Goal: Task Accomplishment & Management: Manage account settings

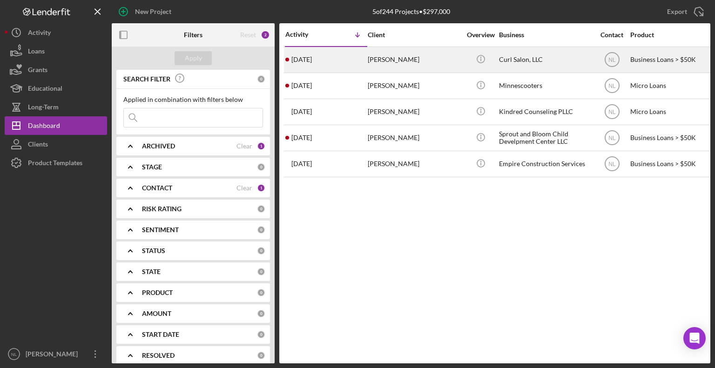
click at [307, 62] on time "[DATE]" at bounding box center [301, 59] width 20 height 7
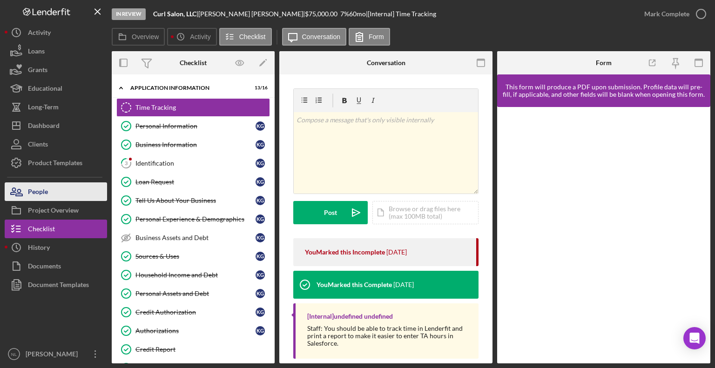
click at [60, 187] on button "People" at bounding box center [56, 191] width 102 height 19
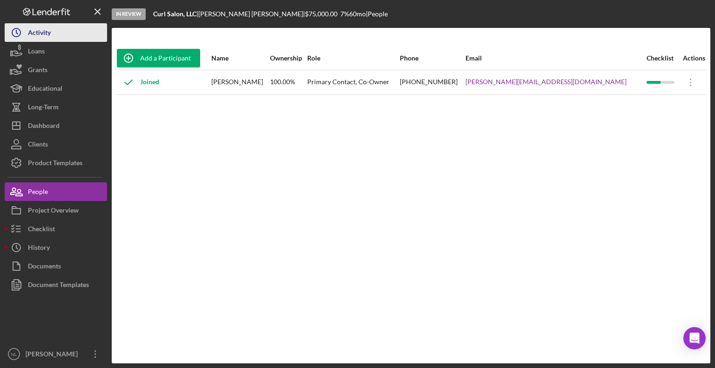
click at [21, 34] on icon "Icon/History" at bounding box center [16, 32] width 23 height 23
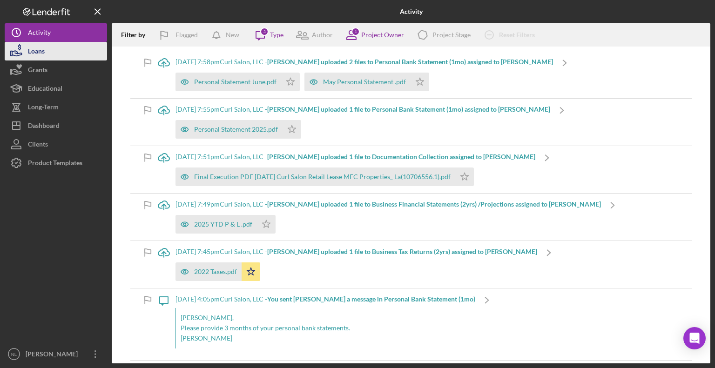
click at [34, 46] on div "Loans" at bounding box center [36, 52] width 17 height 21
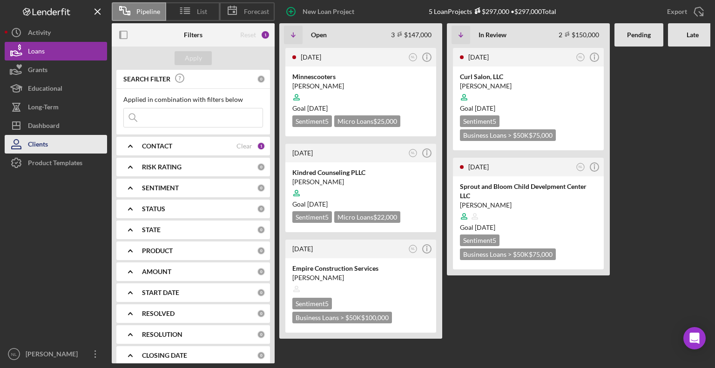
click at [74, 146] on button "Clients" at bounding box center [56, 144] width 102 height 19
click at [380, 195] on div at bounding box center [360, 193] width 137 height 18
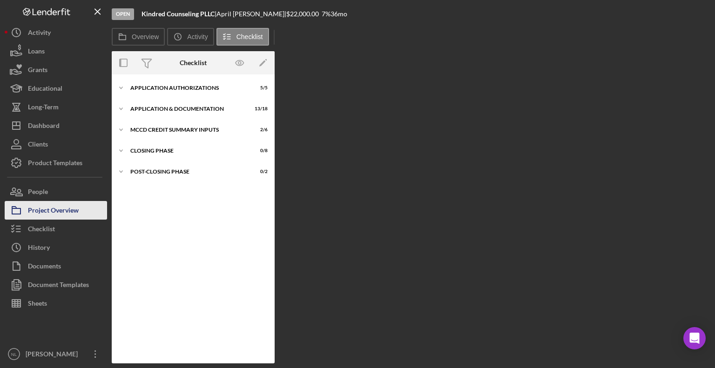
click at [51, 206] on div "Project Overview" at bounding box center [53, 211] width 51 height 21
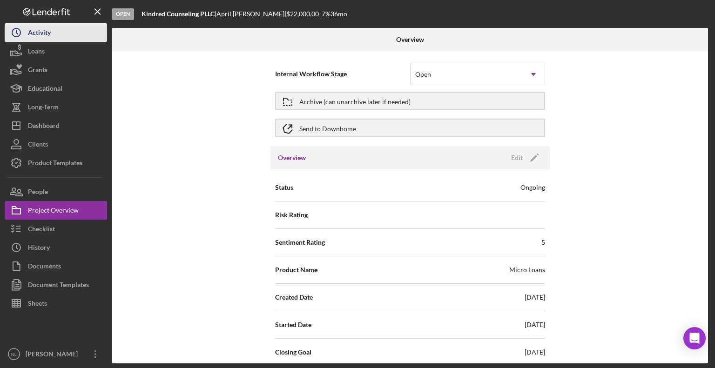
click at [59, 38] on button "Icon/History Activity" at bounding box center [56, 32] width 102 height 19
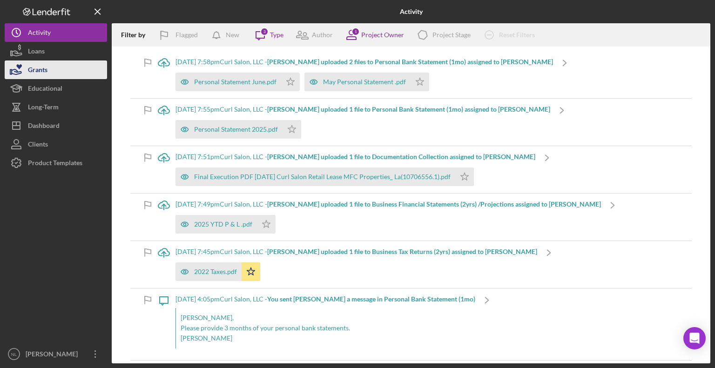
click at [51, 60] on button "Grants" at bounding box center [56, 69] width 102 height 19
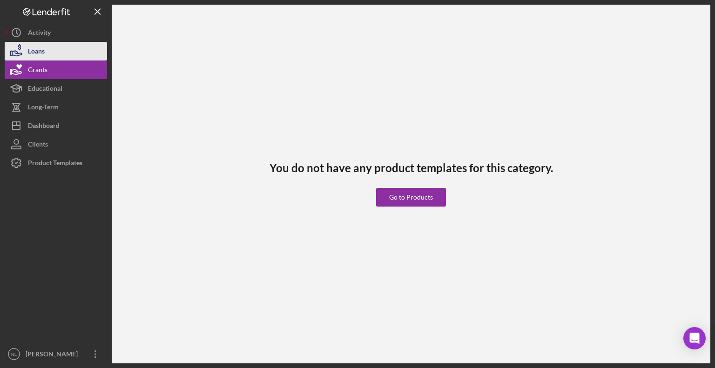
click at [52, 52] on button "Loans" at bounding box center [56, 51] width 102 height 19
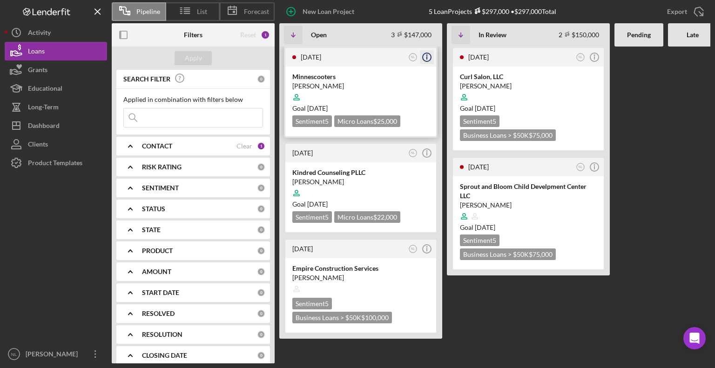
click at [427, 61] on icon "Icon/Info" at bounding box center [426, 57] width 23 height 23
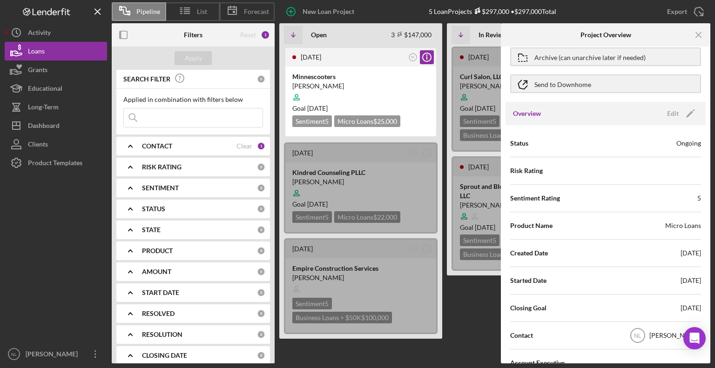
scroll to position [34, 0]
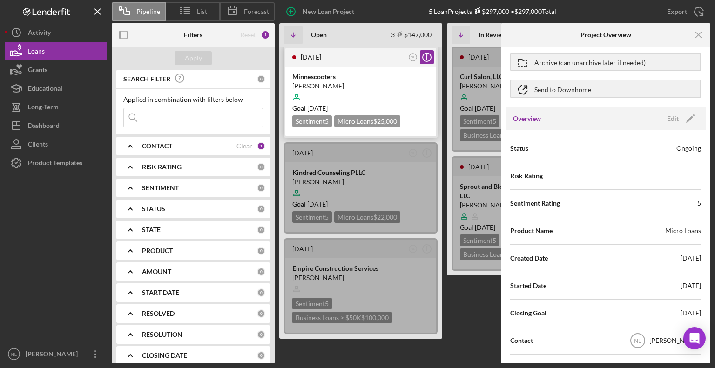
click at [364, 82] on div "[PERSON_NAME]" at bounding box center [360, 85] width 137 height 9
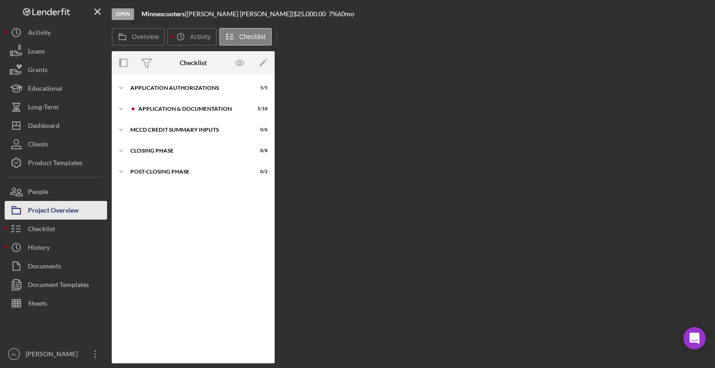
click at [70, 214] on div "Project Overview" at bounding box center [53, 211] width 51 height 21
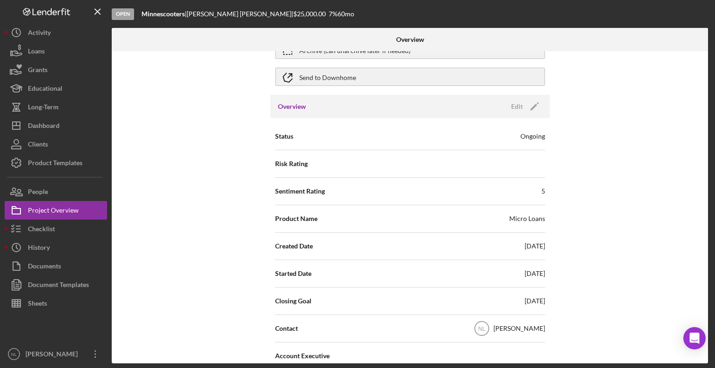
scroll to position [8, 0]
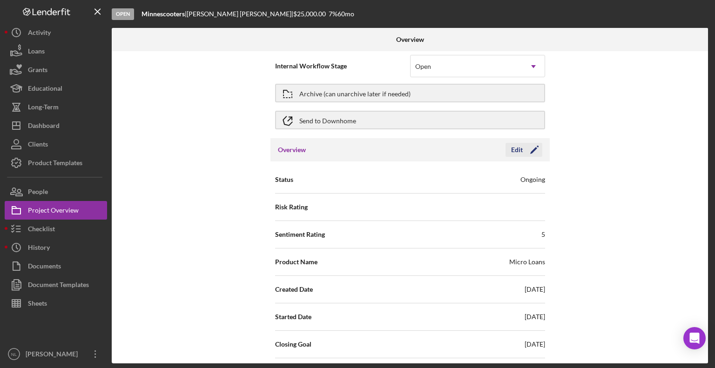
click at [527, 149] on icon "Icon/Edit" at bounding box center [533, 149] width 23 height 23
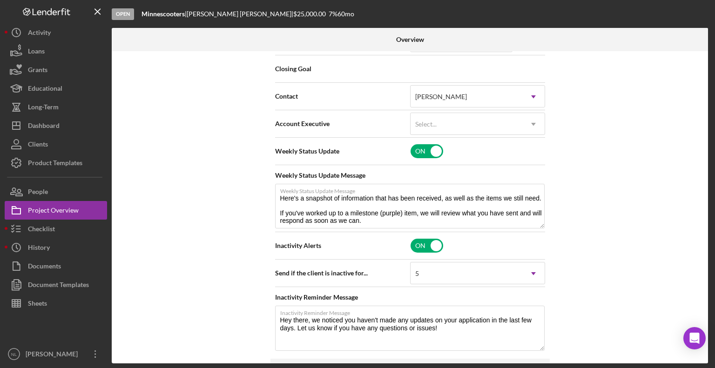
scroll to position [295, 0]
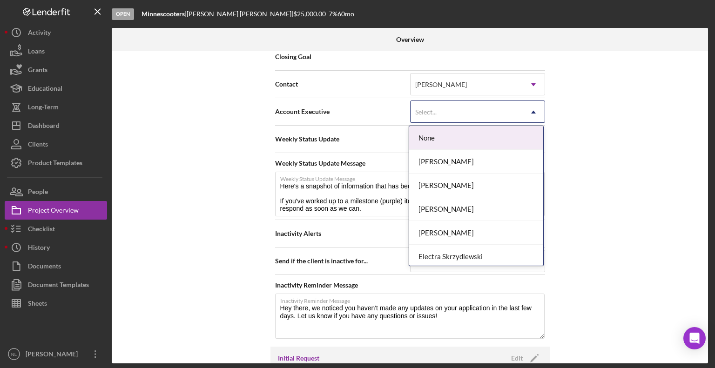
click at [489, 114] on div "Select..." at bounding box center [466, 111] width 112 height 21
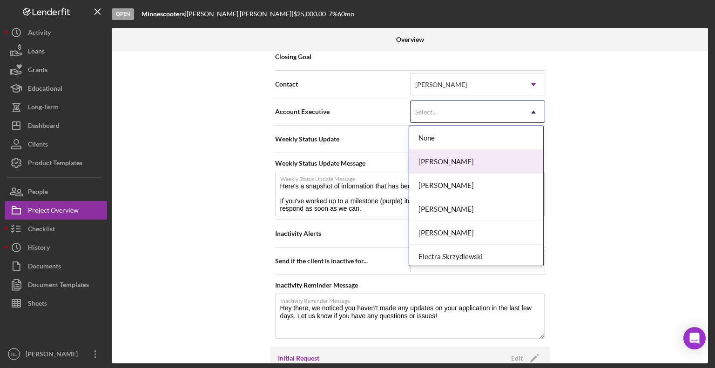
click at [469, 156] on div "[PERSON_NAME]" at bounding box center [476, 162] width 134 height 24
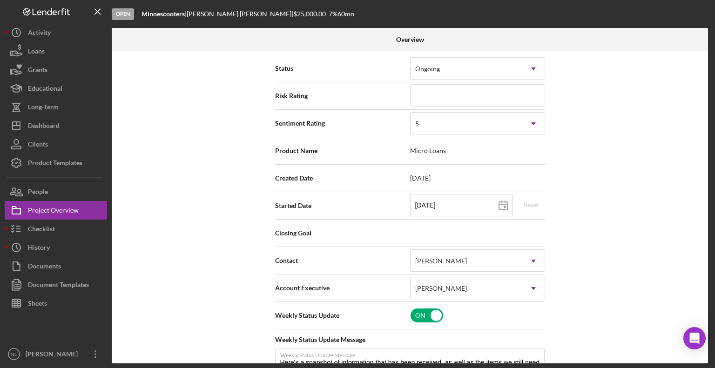
scroll to position [114, 0]
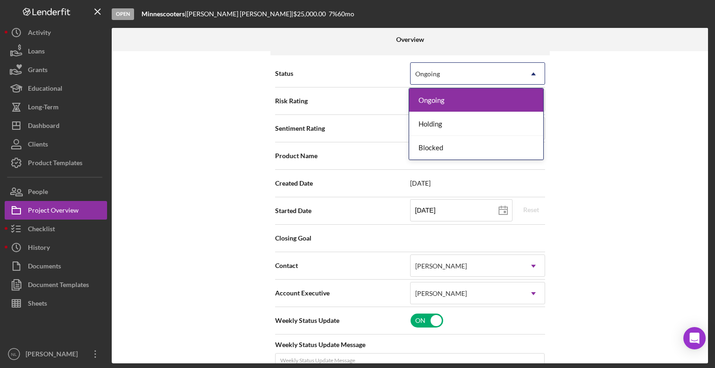
click at [533, 76] on icon "Icon/Dropdown Arrow" at bounding box center [533, 74] width 22 height 22
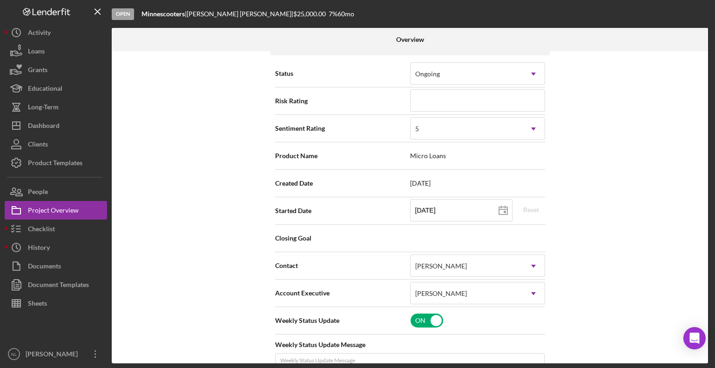
click at [591, 81] on div "Internal Workflow Stage Open Icon/Dropdown Arrow Archive (can unarchive later i…" at bounding box center [410, 207] width 596 height 312
drag, startPoint x: 703, startPoint y: 127, endPoint x: 702, endPoint y: 139, distance: 12.6
click at [702, 139] on div "Internal Workflow Stage Open Icon/Dropdown Arrow Archive (can unarchive later i…" at bounding box center [410, 207] width 596 height 312
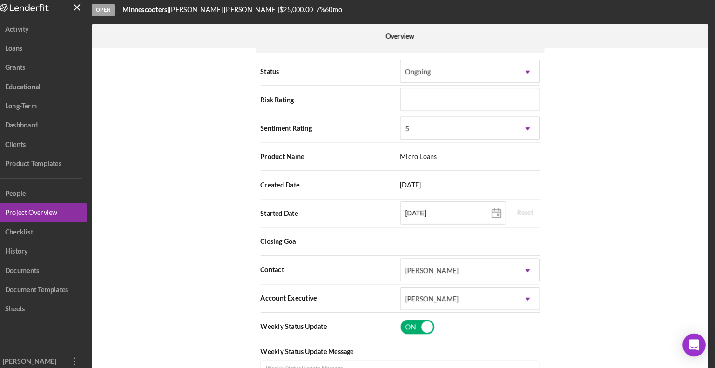
scroll to position [0, 0]
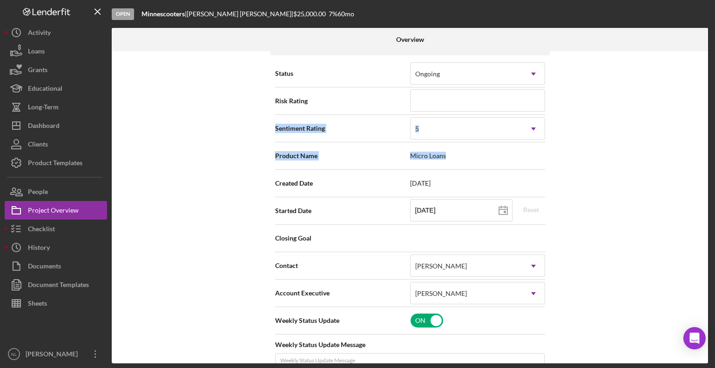
drag, startPoint x: 691, startPoint y: 146, endPoint x: 698, endPoint y: 98, distance: 48.0
click at [698, 98] on div "Internal Workflow Stage Open Icon/Dropdown Arrow Archive (can unarchive later i…" at bounding box center [410, 207] width 596 height 312
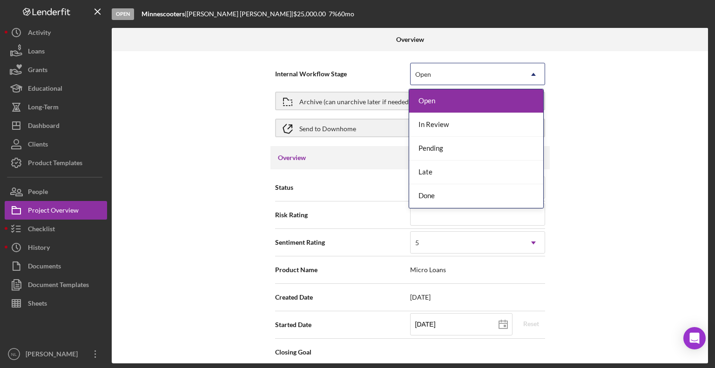
click at [529, 75] on icon "Icon/Dropdown Arrow" at bounding box center [533, 74] width 22 height 22
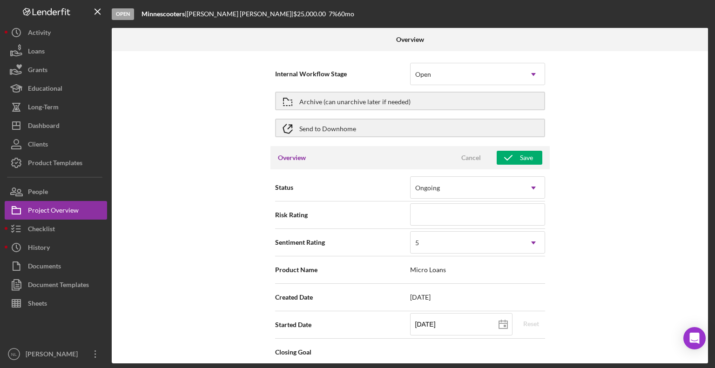
click at [626, 147] on div "Internal Workflow Stage Open Icon/Dropdown Arrow Archive (can unarchive later i…" at bounding box center [410, 207] width 596 height 312
